Goal: Task Accomplishment & Management: Complete application form

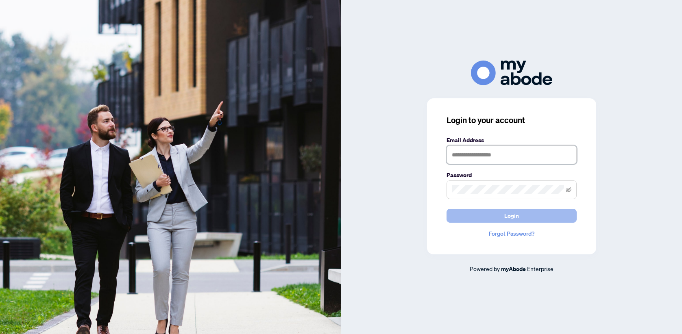
type input "**********"
click at [506, 213] on span "Login" at bounding box center [511, 216] width 15 height 13
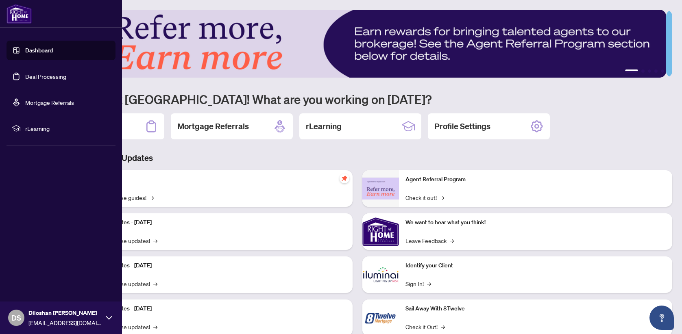
click at [42, 78] on link "Deal Processing" at bounding box center [45, 76] width 41 height 7
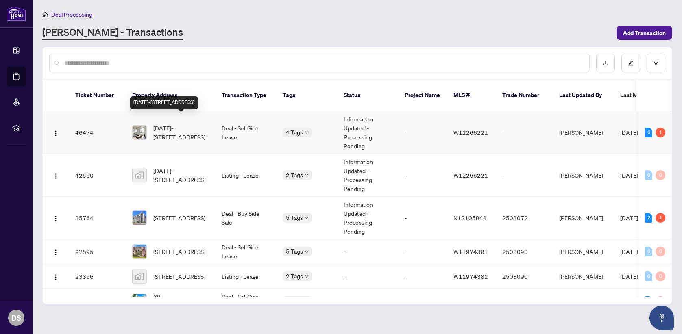
click at [196, 124] on span "1019-3100 Keele St, Toronto, Ontario M3M 2H4, Canada" at bounding box center [180, 133] width 55 height 18
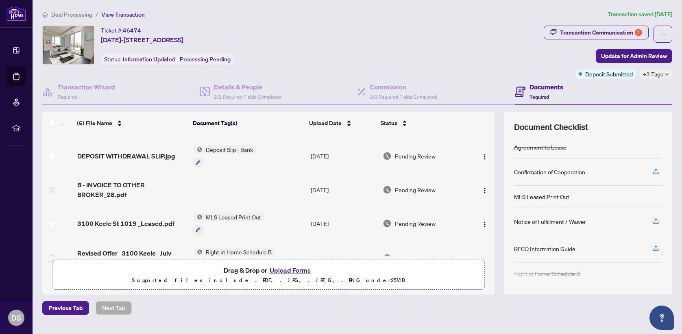
scroll to position [37, 0]
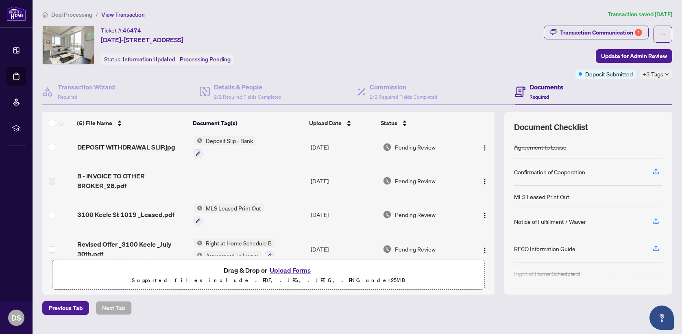
click at [286, 271] on button "Upload Forms" at bounding box center [290, 270] width 46 height 11
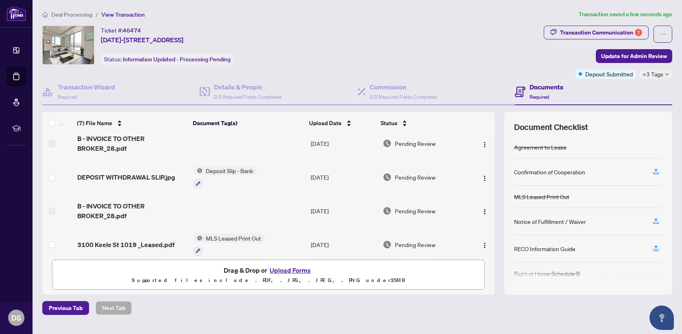
scroll to position [0, 0]
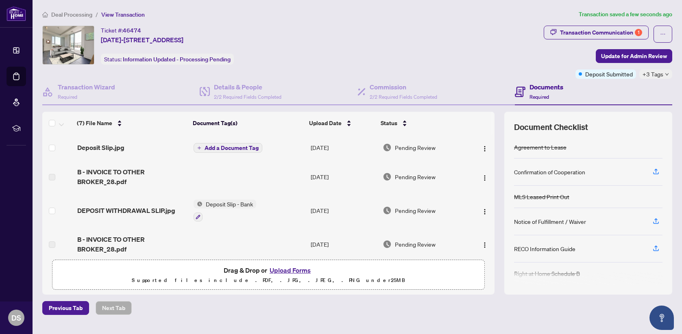
click at [197, 146] on icon "plus" at bounding box center [199, 148] width 4 height 4
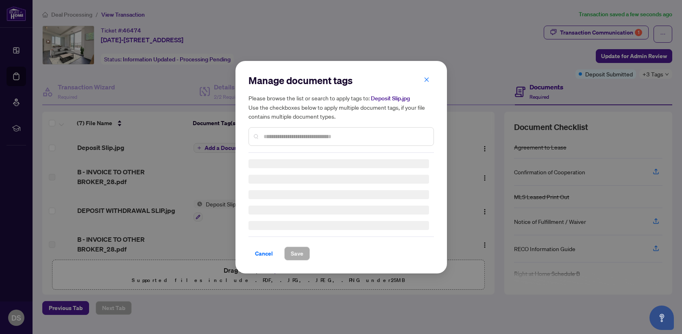
click at [295, 134] on input "text" at bounding box center [346, 136] width 164 height 9
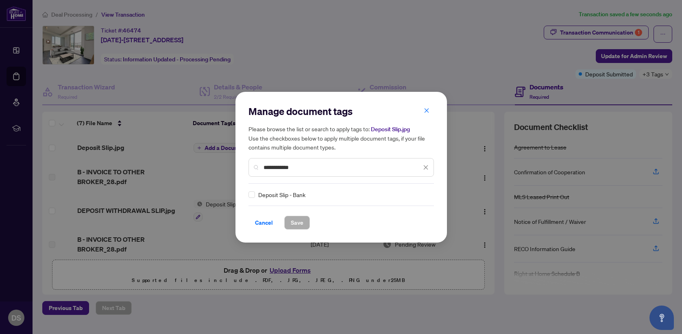
type input "**********"
click at [301, 220] on span "Save" at bounding box center [297, 222] width 13 height 13
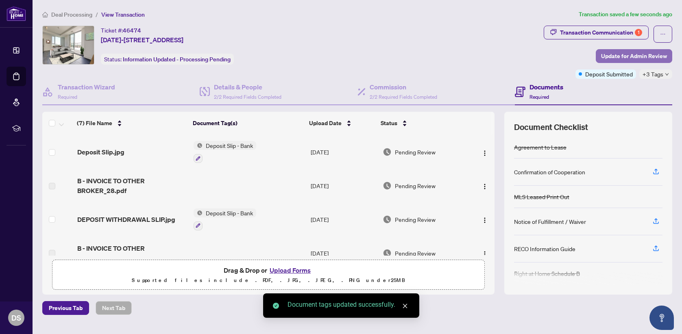
click at [626, 54] on span "Update for Admin Review" at bounding box center [634, 56] width 66 height 13
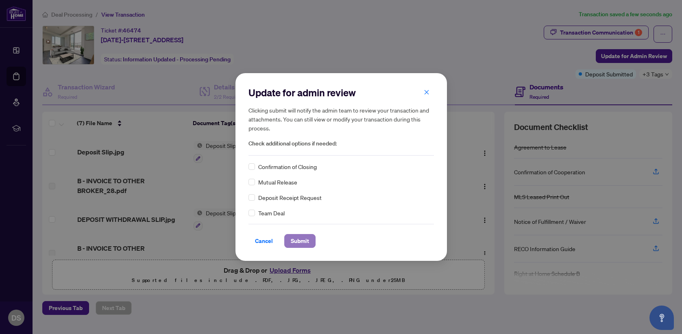
click at [304, 241] on span "Submit" at bounding box center [300, 241] width 18 height 13
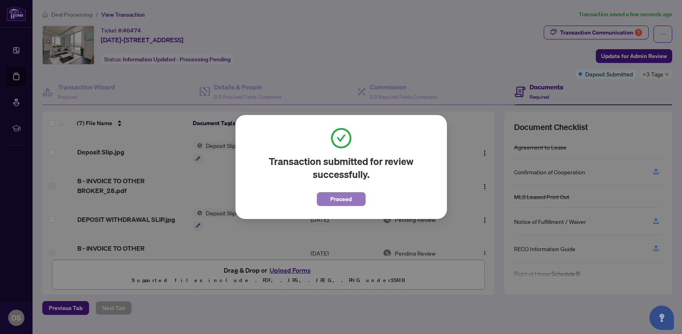
click at [342, 199] on span "Proceed" at bounding box center [341, 199] width 22 height 13
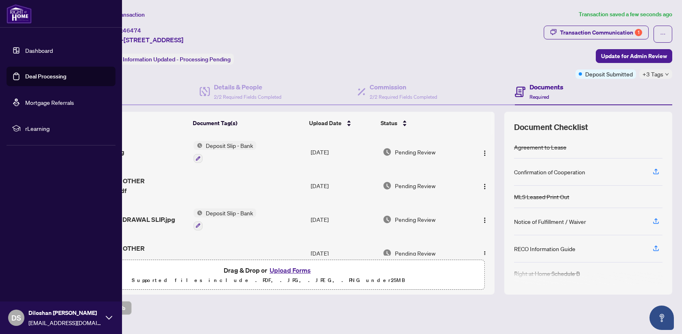
click at [35, 50] on link "Dashboard" at bounding box center [39, 50] width 28 height 7
